Goal: Check status: Check status

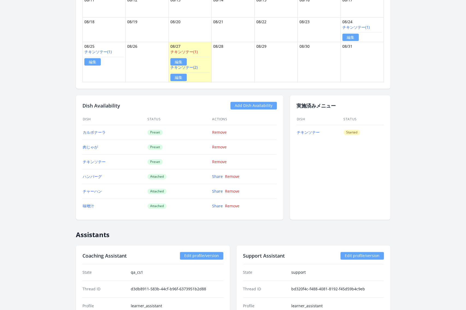
scroll to position [404, 0]
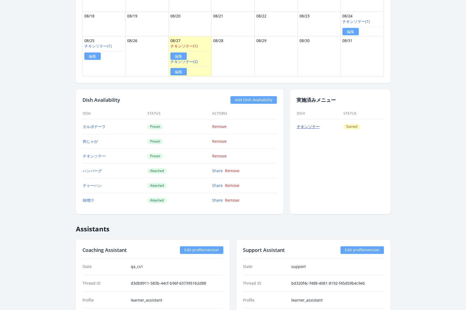
click at [312, 124] on link "チキンソテー" at bounding box center [308, 126] width 23 height 5
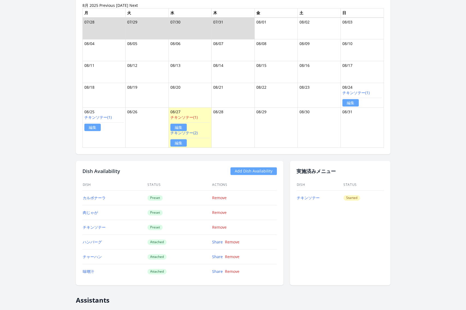
scroll to position [332, 0]
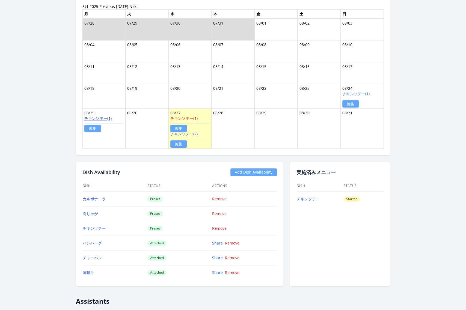
click at [101, 118] on link "チキンソテー(1)" at bounding box center [97, 118] width 27 height 5
click at [188, 118] on link "チキンソテー(1)" at bounding box center [183, 118] width 27 height 5
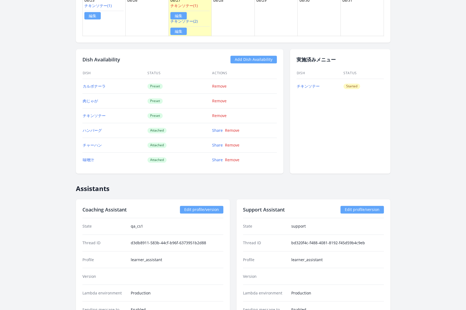
scroll to position [407, 0]
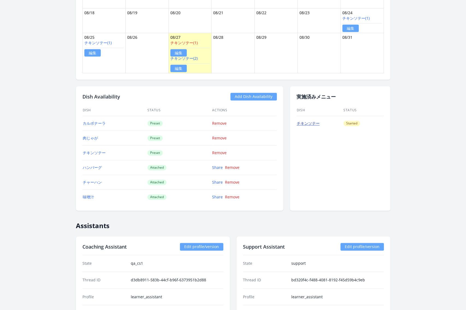
click at [311, 121] on link "チキンソテー" at bounding box center [308, 123] width 23 height 5
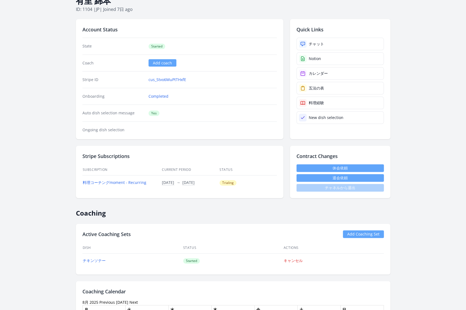
scroll to position [0, 0]
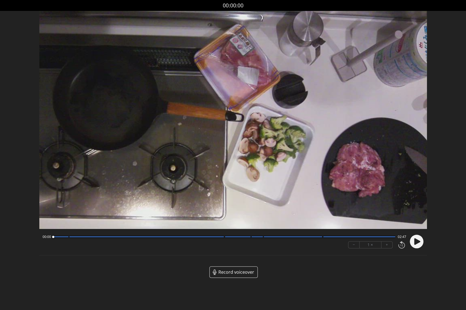
click at [219, 238] on div "00:00 02:47" at bounding box center [225, 237] width 364 height 4
click at [219, 238] on div at bounding box center [224, 237] width 342 height 3
click at [415, 238] on circle at bounding box center [417, 242] width 14 height 14
click at [313, 238] on div at bounding box center [224, 237] width 342 height 3
click at [418, 242] on icon at bounding box center [417, 242] width 1 height 6
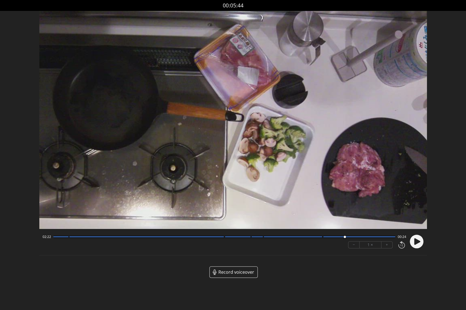
click at [236, 272] on span "Record voiceover" at bounding box center [236, 272] width 36 height 7
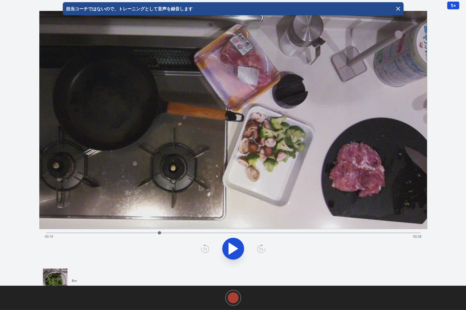
drag, startPoint x: 46, startPoint y: 233, endPoint x: 159, endPoint y: 227, distance: 114.0
click at [159, 227] on div "Time elapsed: 00:16 Time remaining: 00:38 View your cooking diary" at bounding box center [233, 138] width 388 height 254
click at [160, 232] on div at bounding box center [159, 232] width 3 height 3
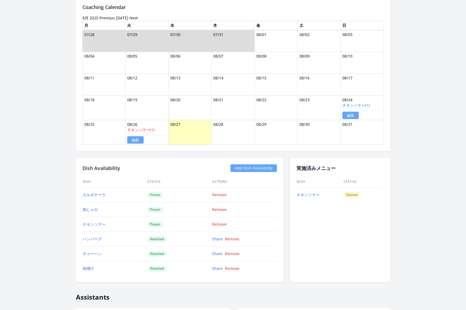
scroll to position [320, 0]
click at [310, 193] on link "チキンソテー" at bounding box center [308, 195] width 23 height 5
click at [151, 129] on link "チキンソテー(1)" at bounding box center [140, 130] width 27 height 5
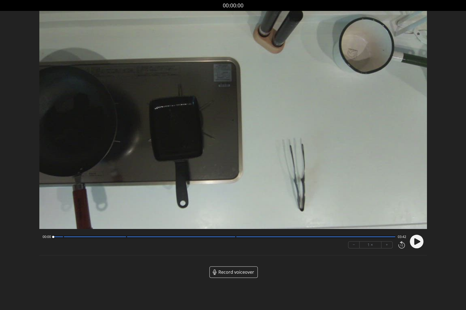
click at [61, 238] on div at bounding box center [224, 237] width 342 height 3
click at [416, 242] on icon at bounding box center [417, 241] width 6 height 7
click at [122, 238] on div at bounding box center [224, 237] width 342 height 3
click at [231, 238] on div at bounding box center [224, 237] width 342 height 3
click at [417, 243] on icon at bounding box center [417, 242] width 1 height 6
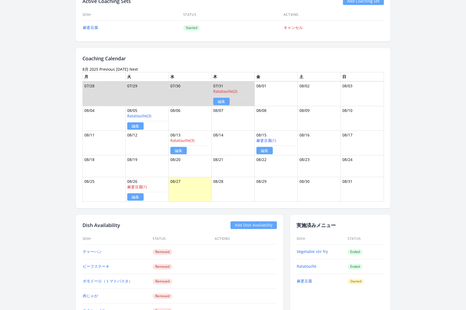
scroll to position [291, 0]
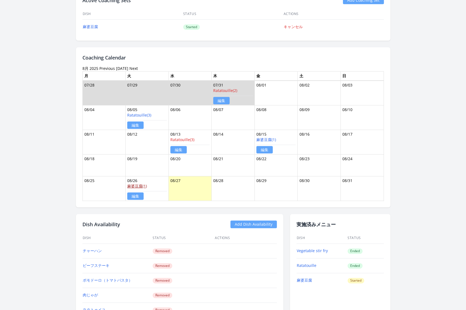
click at [139, 185] on link "麻婆豆腐(1)" at bounding box center [137, 185] width 20 height 5
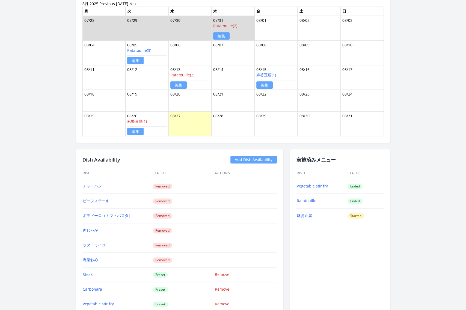
scroll to position [367, 0]
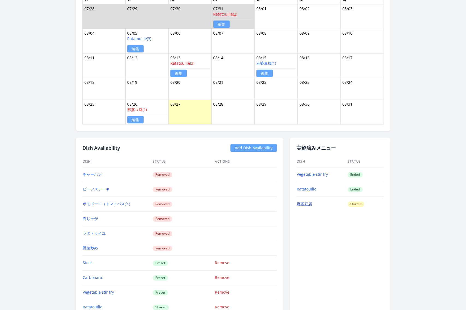
click at [303, 202] on link "麻婆豆腐" at bounding box center [304, 203] width 15 height 5
